Goal: Information Seeking & Learning: Learn about a topic

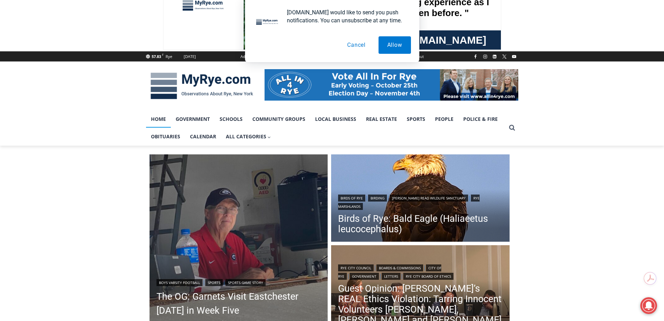
scroll to position [105, 0]
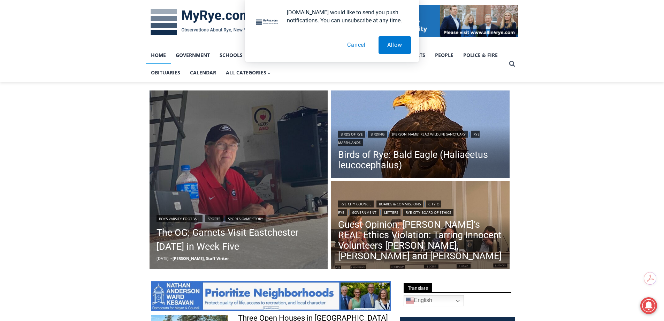
click at [347, 43] on button "Cancel" at bounding box center [357, 44] width 36 height 17
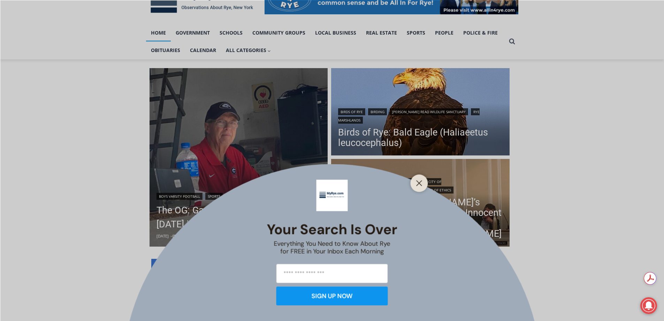
scroll to position [140, 0]
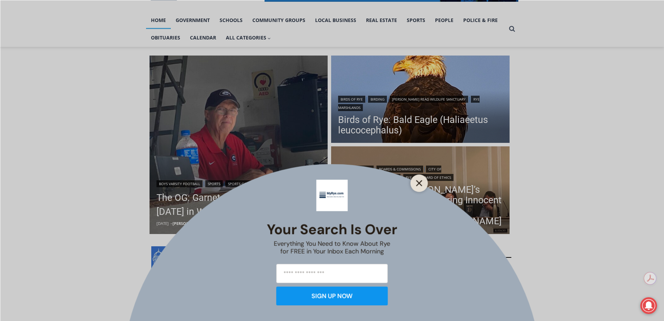
click at [417, 182] on icon "Close" at bounding box center [419, 183] width 6 height 6
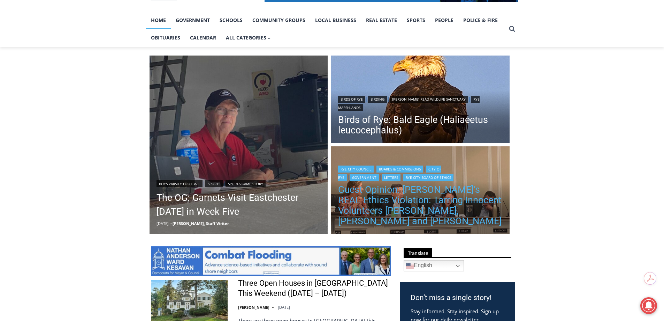
click at [380, 203] on link "Guest Opinion: [PERSON_NAME]’s REAL Ethics Violation: Tarring Innocent Voluntee…" at bounding box center [420, 205] width 165 height 42
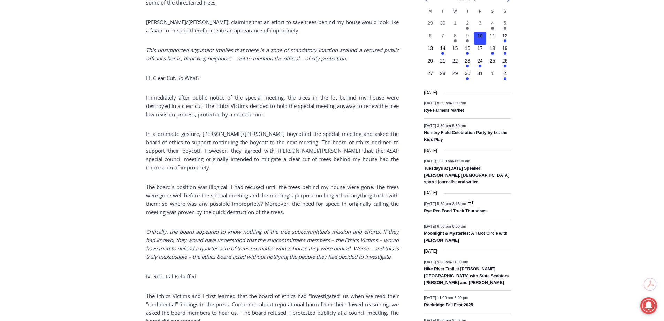
scroll to position [663, 0]
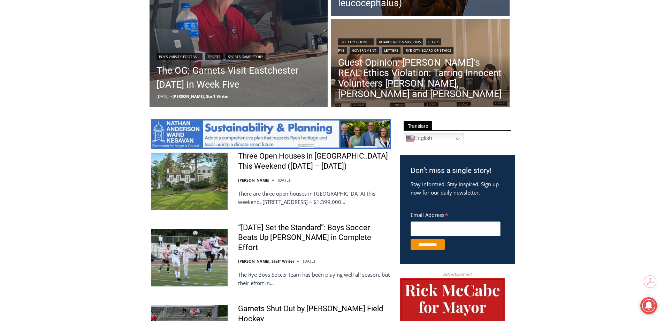
scroll to position [279, 0]
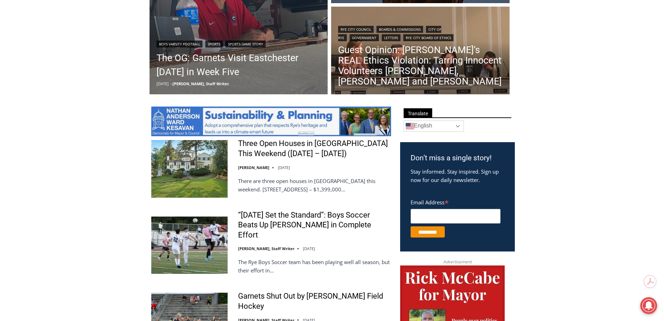
click at [453, 123] on link "English" at bounding box center [434, 125] width 60 height 11
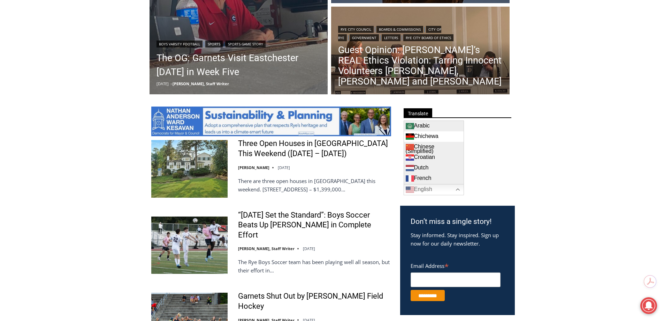
click at [442, 138] on link "Chichewa" at bounding box center [434, 136] width 60 height 10
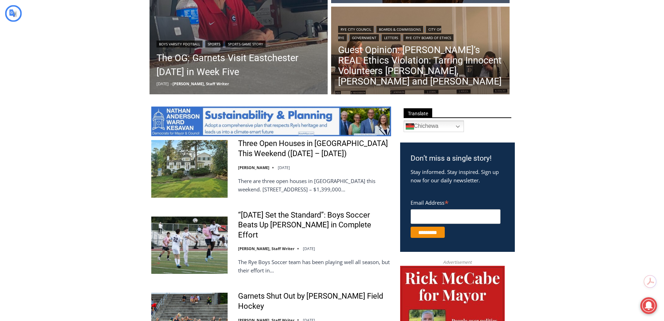
scroll to position [0, 0]
type input "**********"
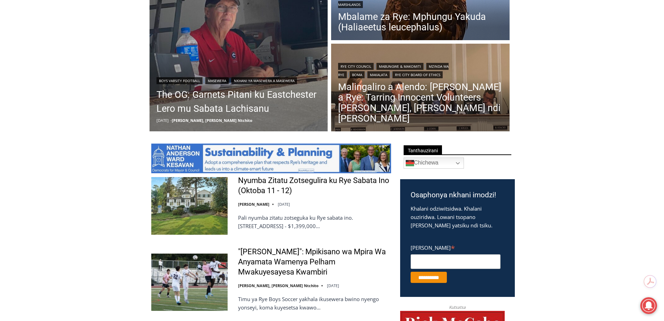
scroll to position [287, 0]
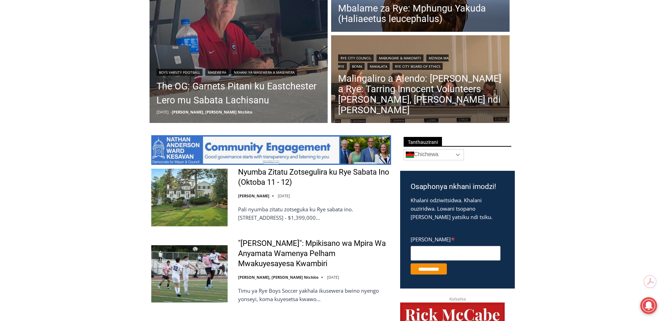
click at [436, 149] on link "Chichewa" at bounding box center [434, 154] width 60 height 11
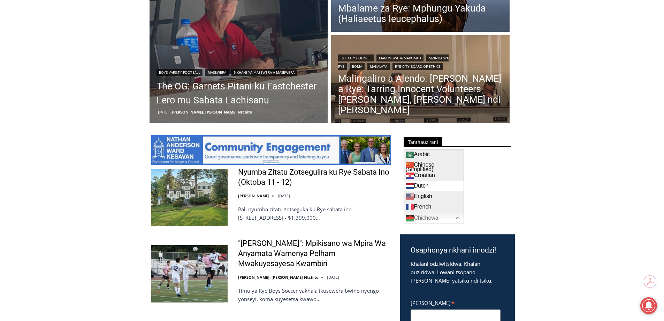
click at [427, 181] on link "Dutch" at bounding box center [434, 186] width 60 height 10
type input "*********"
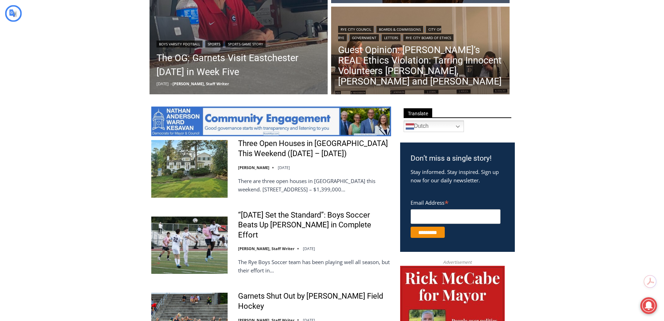
type input "*********"
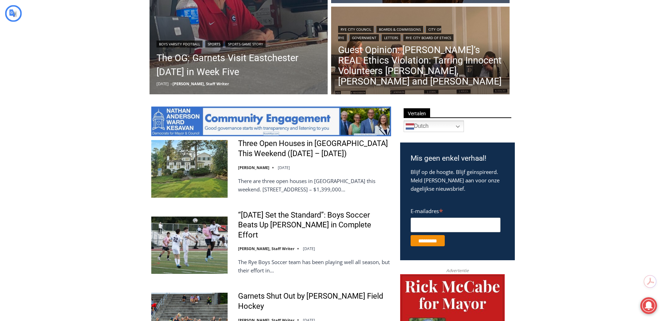
scroll to position [281, 0]
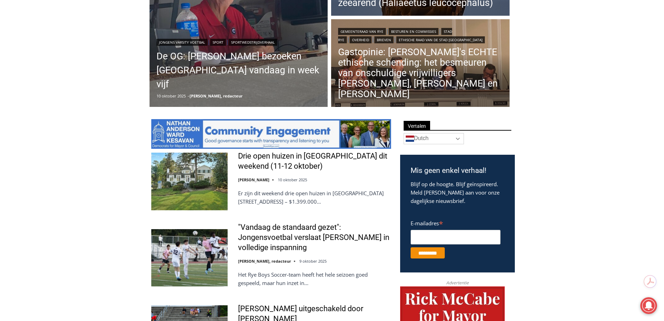
click at [437, 133] on link "Dutch" at bounding box center [434, 138] width 60 height 11
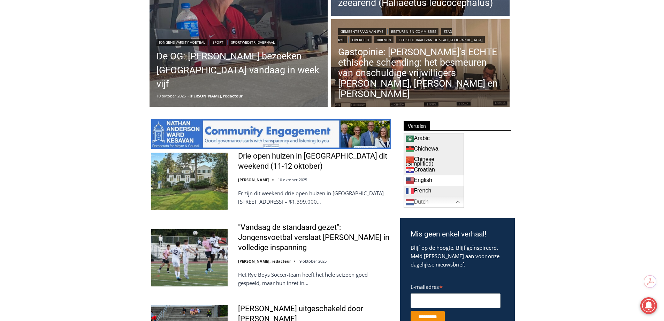
click at [422, 175] on link "English" at bounding box center [434, 180] width 60 height 10
type input "*********"
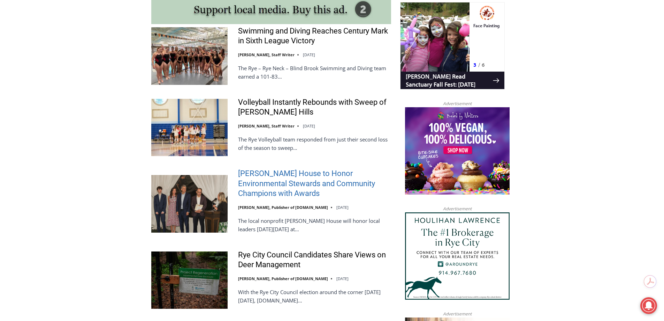
scroll to position [698, 0]
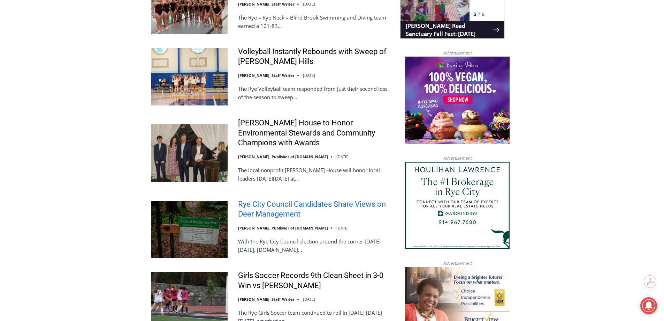
click at [293, 199] on link "Rye City Council Candidates Share Views on Deer Management" at bounding box center [314, 209] width 153 height 20
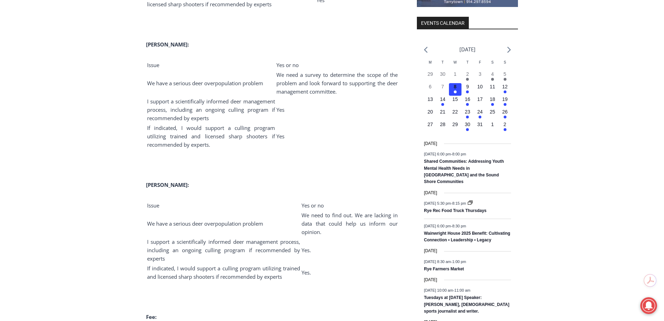
scroll to position [907, 0]
